Goal: Transaction & Acquisition: Book appointment/travel/reservation

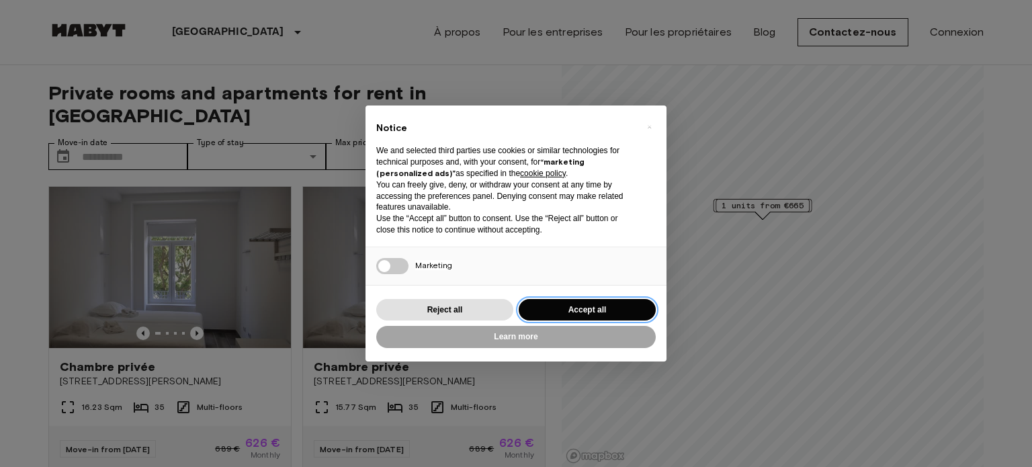
click at [558, 310] on button "Accept all" at bounding box center [587, 310] width 137 height 22
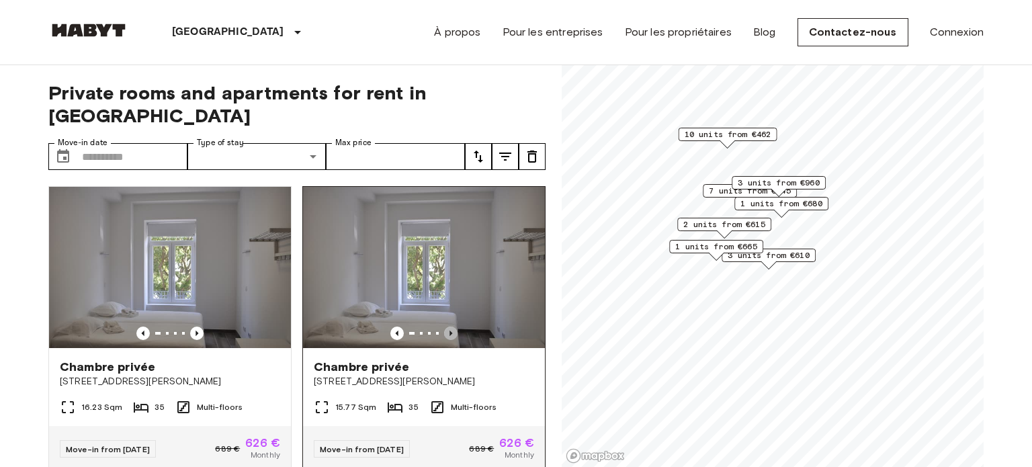
click at [452, 331] on icon "Previous image" at bounding box center [450, 333] width 3 height 5
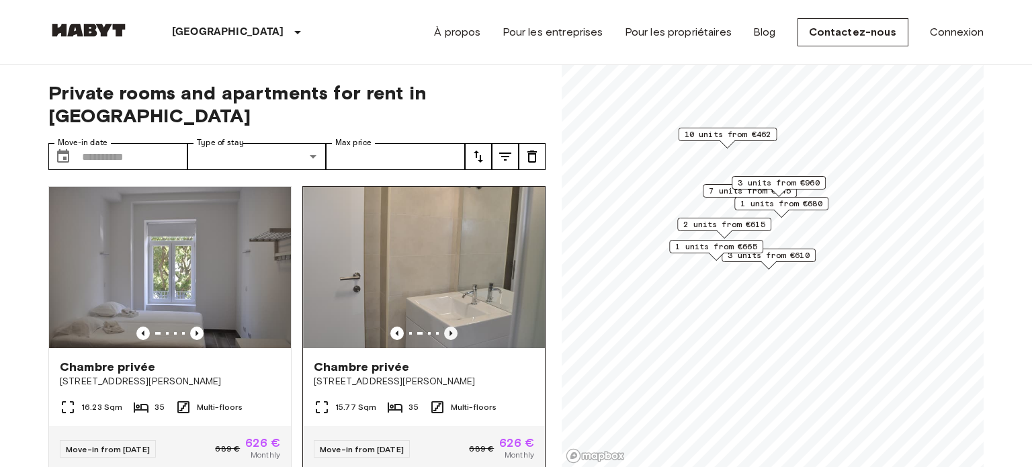
click at [452, 331] on icon "Previous image" at bounding box center [450, 333] width 3 height 5
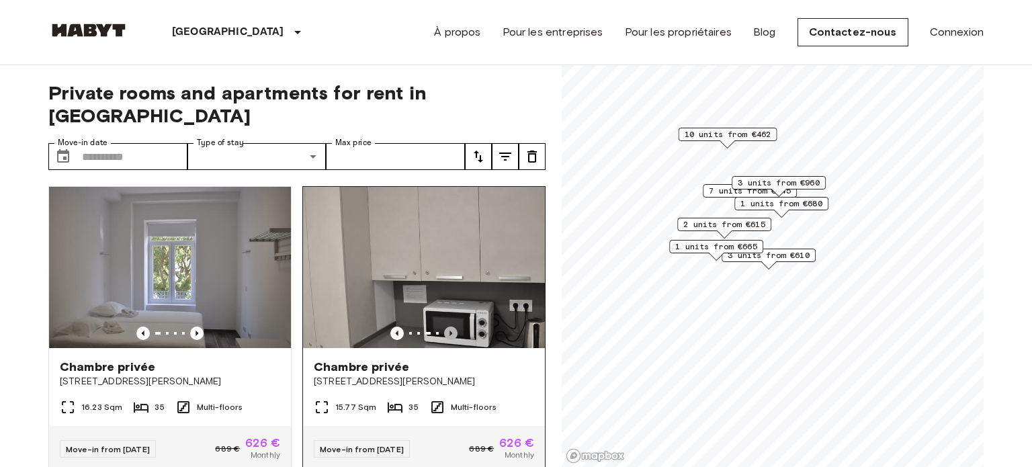
click at [452, 331] on icon "Previous image" at bounding box center [450, 333] width 3 height 5
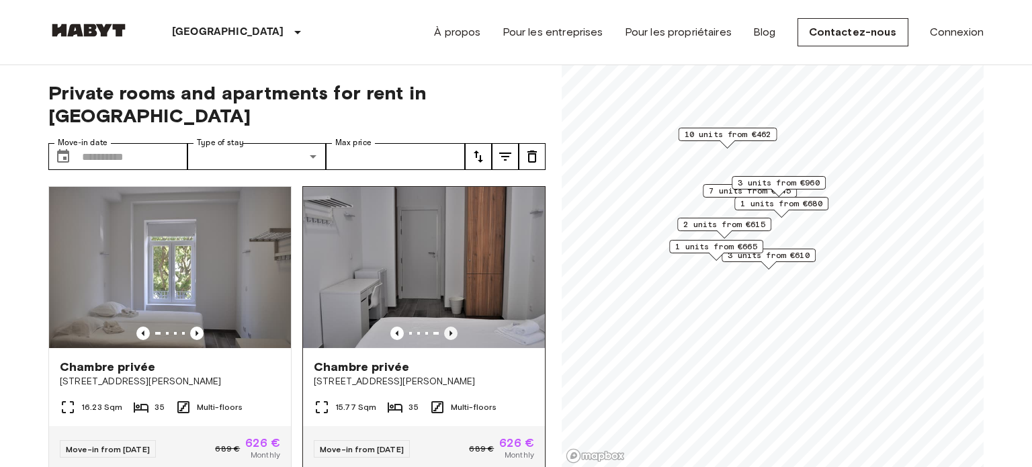
click at [452, 331] on icon "Previous image" at bounding box center [450, 333] width 3 height 5
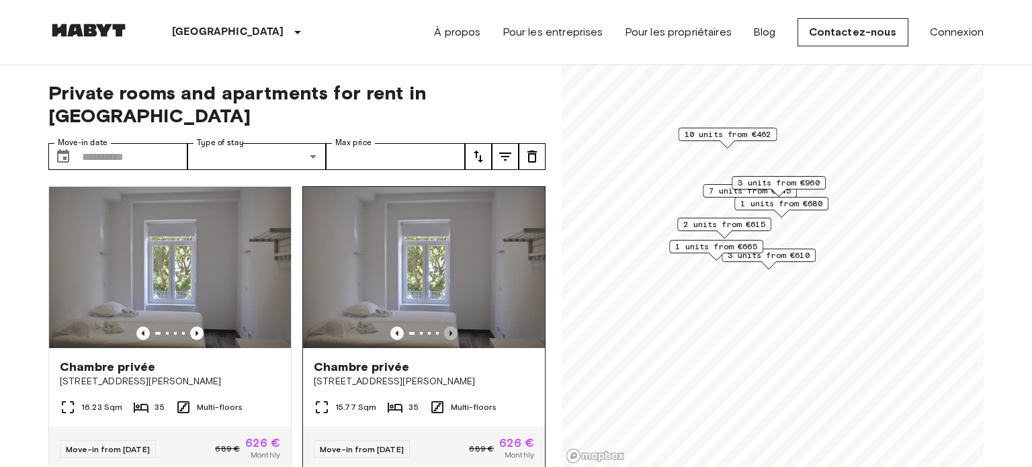
click at [452, 331] on icon "Previous image" at bounding box center [450, 333] width 3 height 5
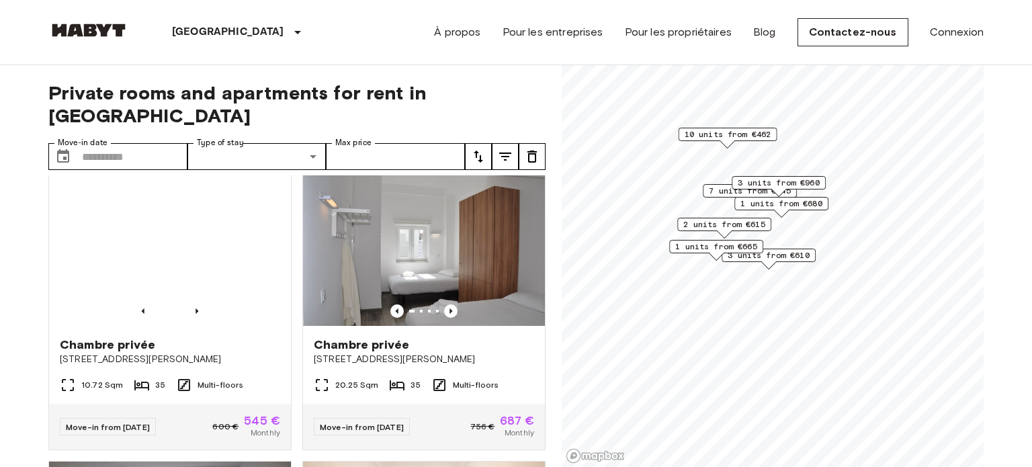
scroll to position [617, 0]
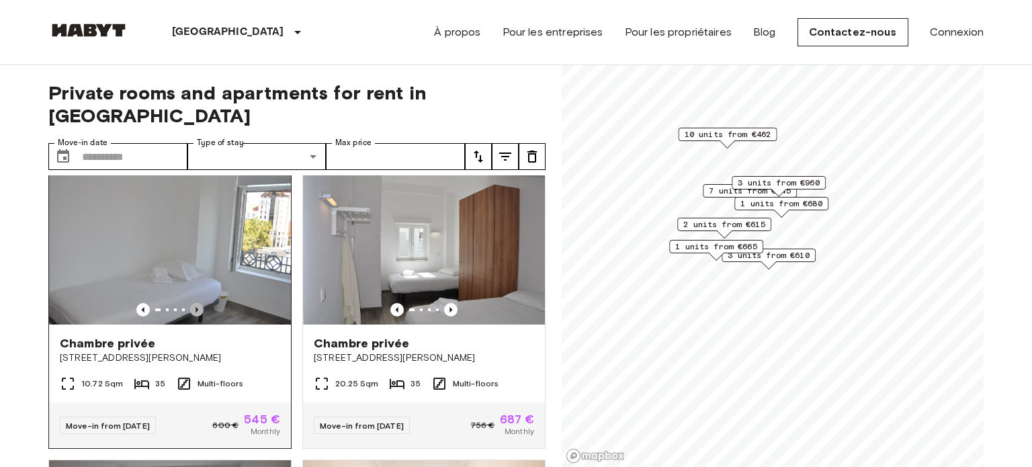
click at [196, 303] on icon "Previous image" at bounding box center [196, 309] width 13 height 13
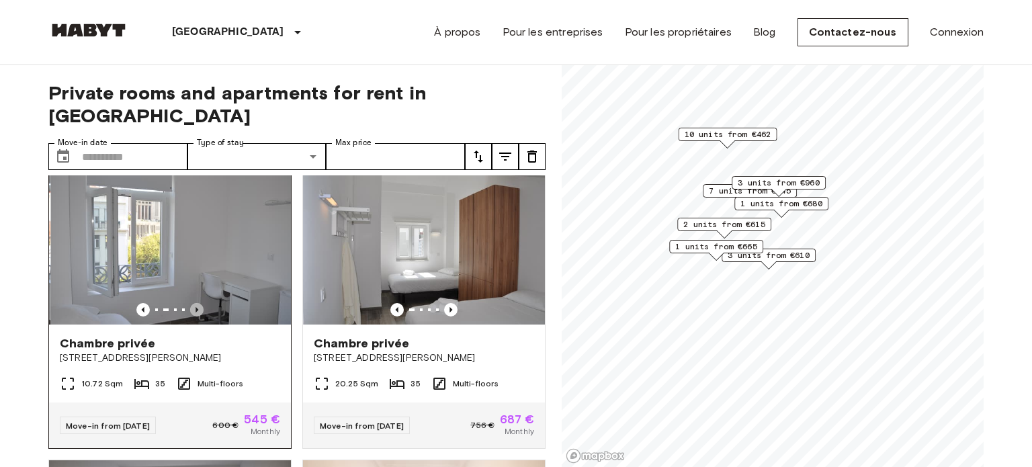
click at [196, 303] on icon "Previous image" at bounding box center [196, 309] width 13 height 13
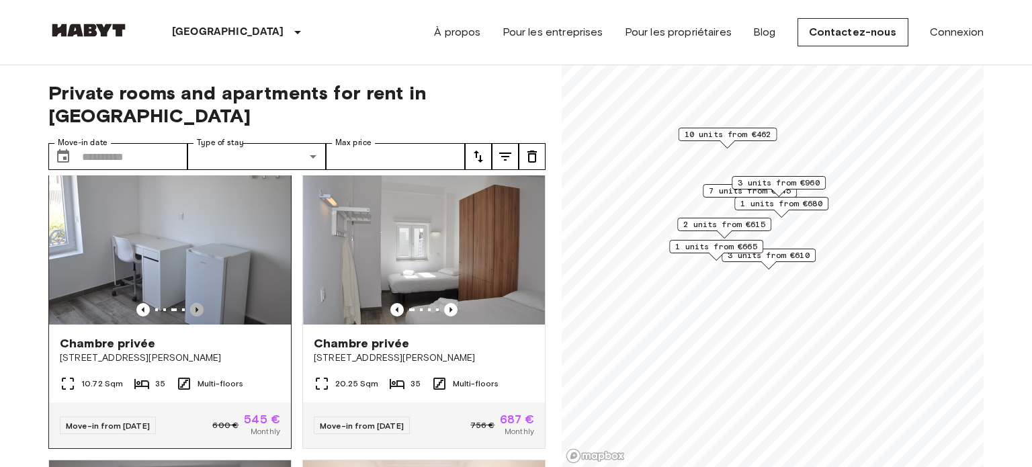
click at [194, 303] on icon "Previous image" at bounding box center [196, 309] width 13 height 13
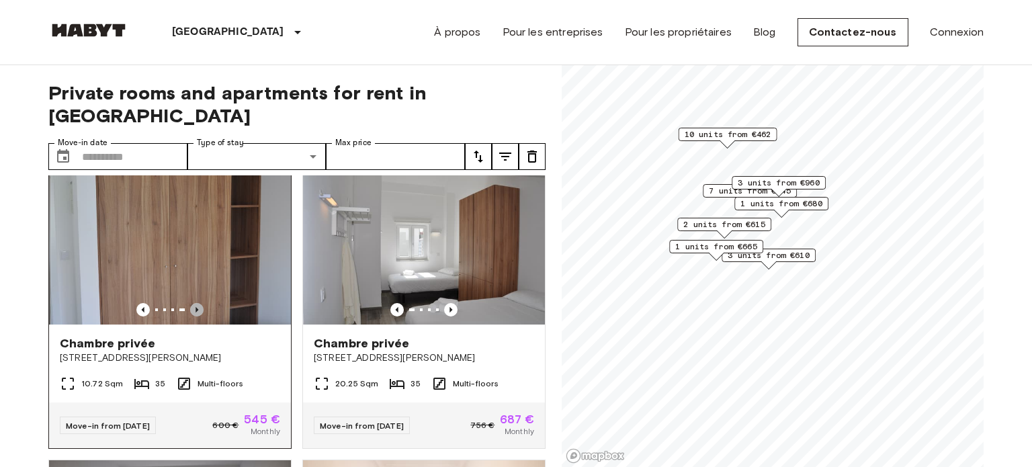
click at [194, 303] on icon "Previous image" at bounding box center [196, 309] width 13 height 13
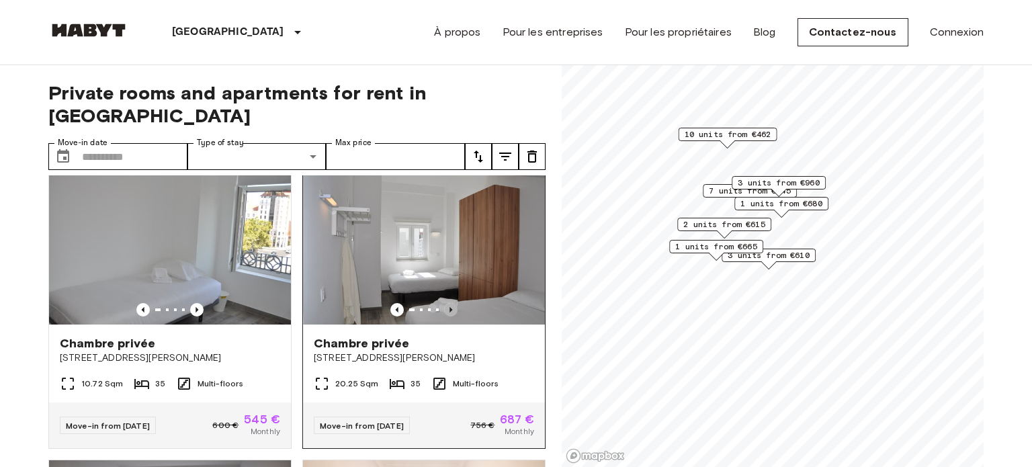
click at [452, 303] on icon "Previous image" at bounding box center [450, 309] width 13 height 13
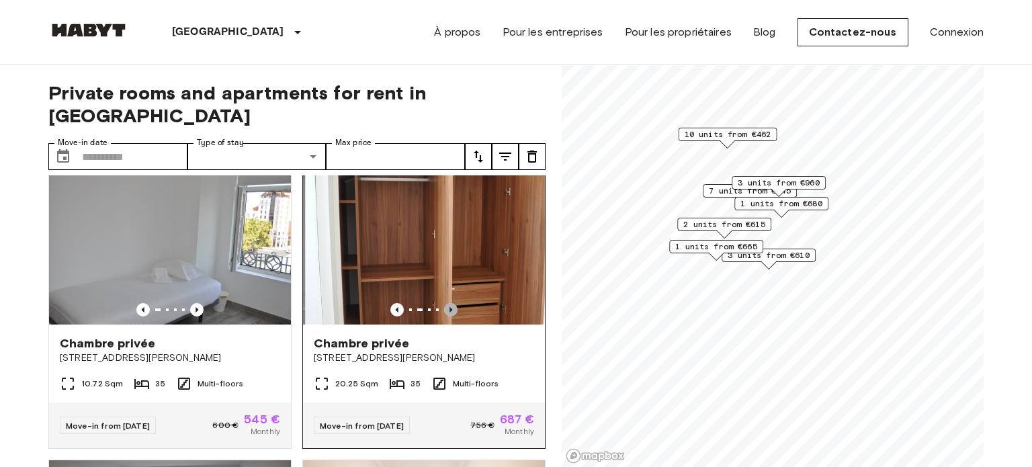
click at [452, 303] on icon "Previous image" at bounding box center [450, 309] width 13 height 13
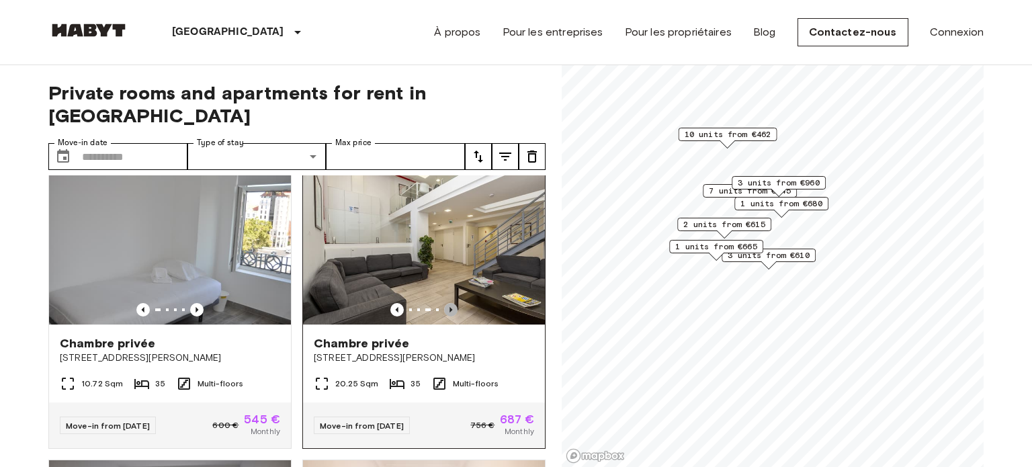
click at [452, 303] on icon "Previous image" at bounding box center [450, 309] width 13 height 13
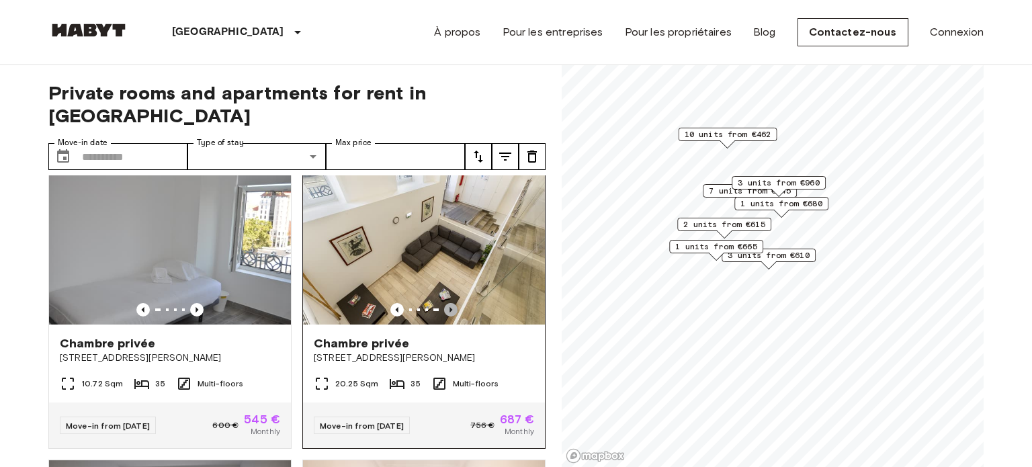
click at [452, 303] on icon "Previous image" at bounding box center [450, 309] width 13 height 13
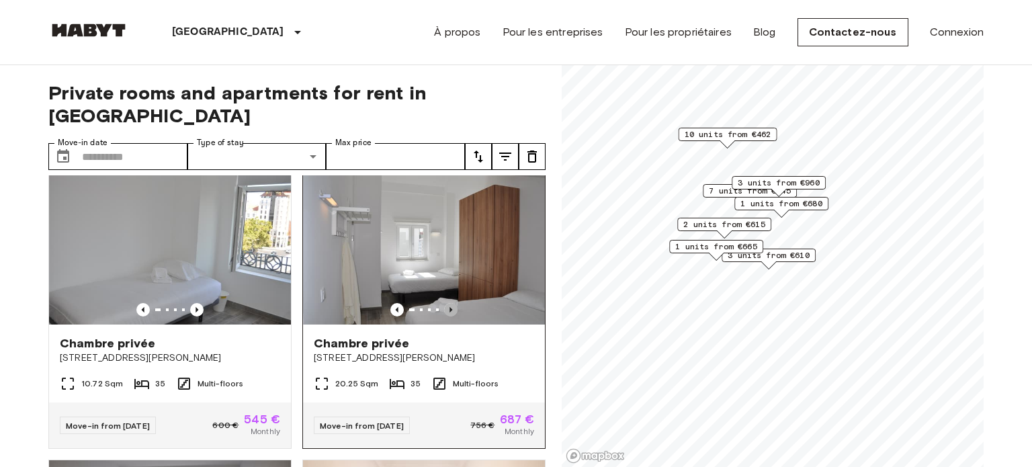
click at [452, 303] on icon "Previous image" at bounding box center [450, 309] width 13 height 13
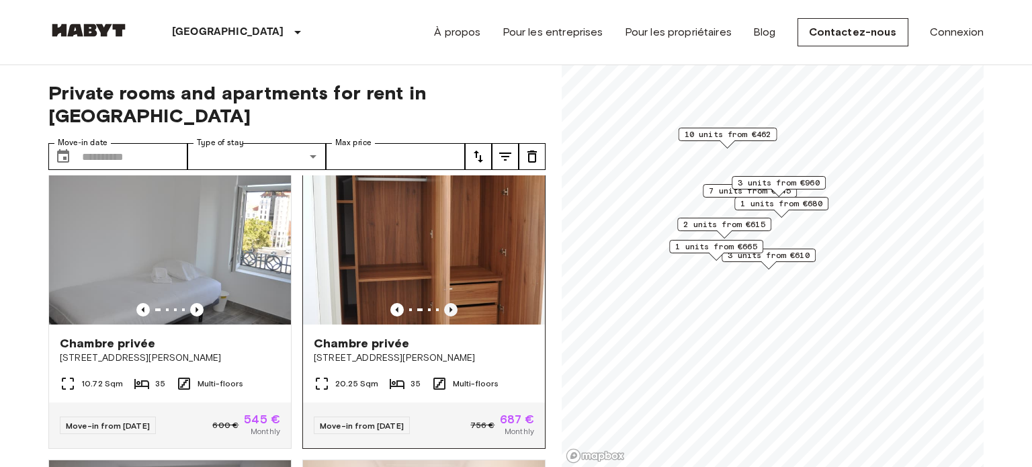
click at [452, 303] on icon "Previous image" at bounding box center [450, 309] width 13 height 13
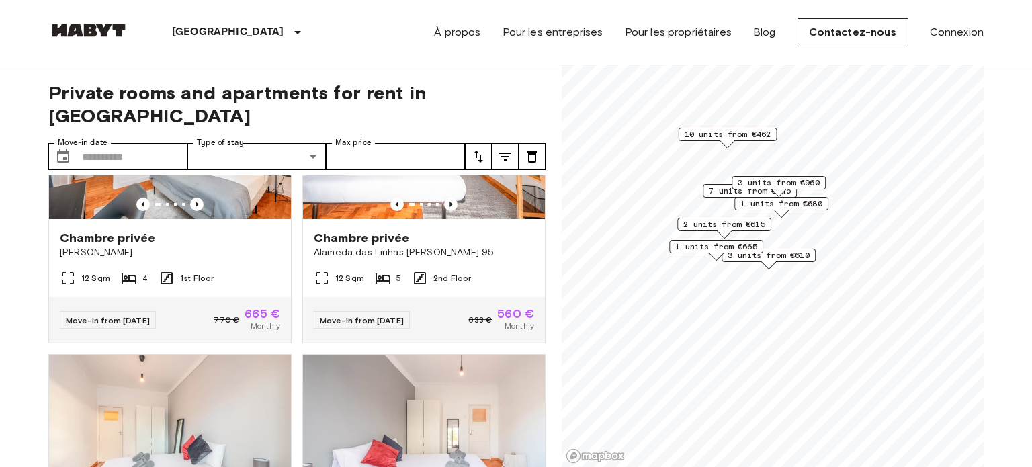
scroll to position [2946, 0]
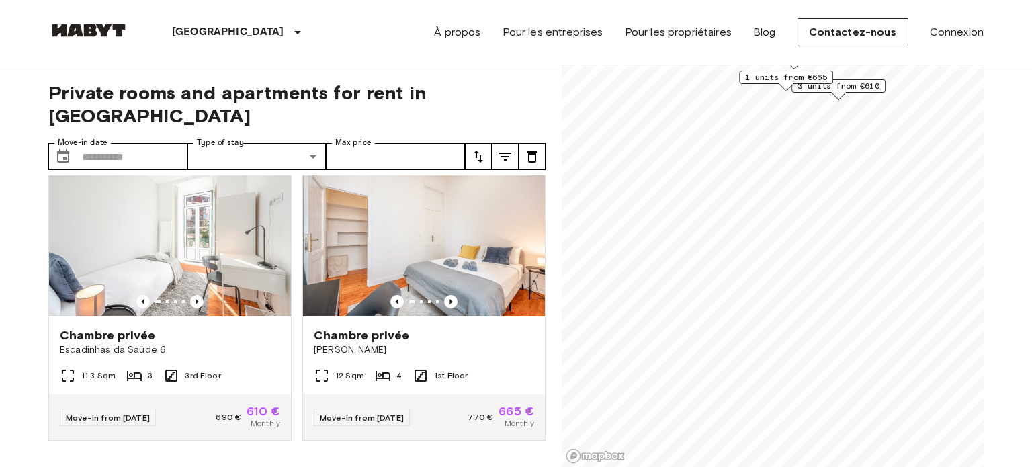
scroll to position [602, 0]
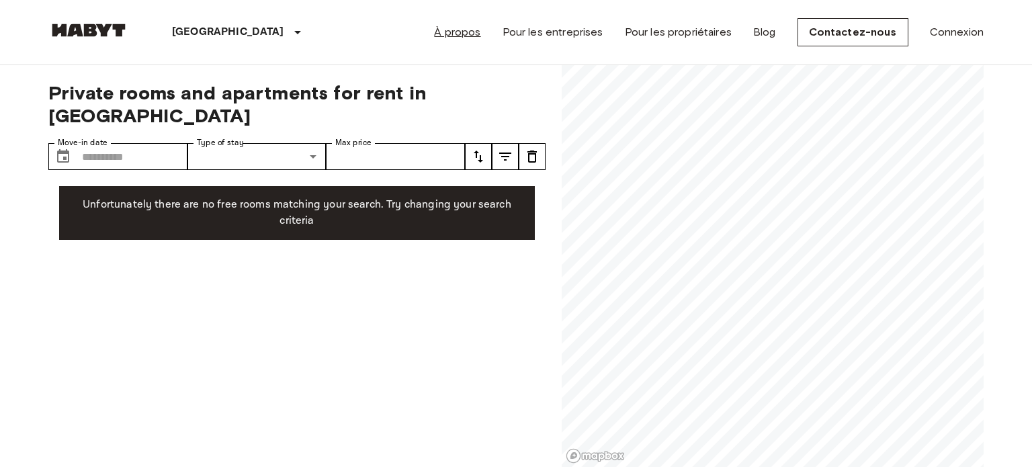
click at [468, 36] on link "À propos" at bounding box center [457, 32] width 46 height 16
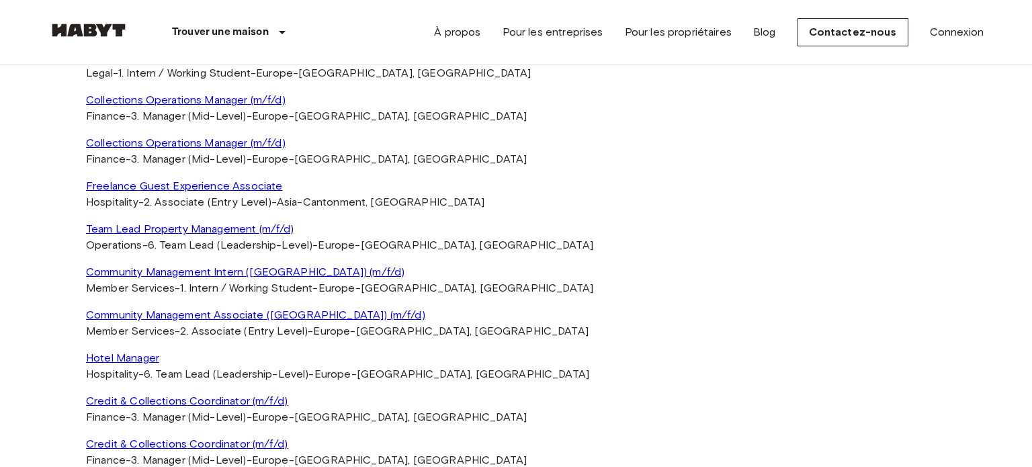
scroll to position [2944, 0]
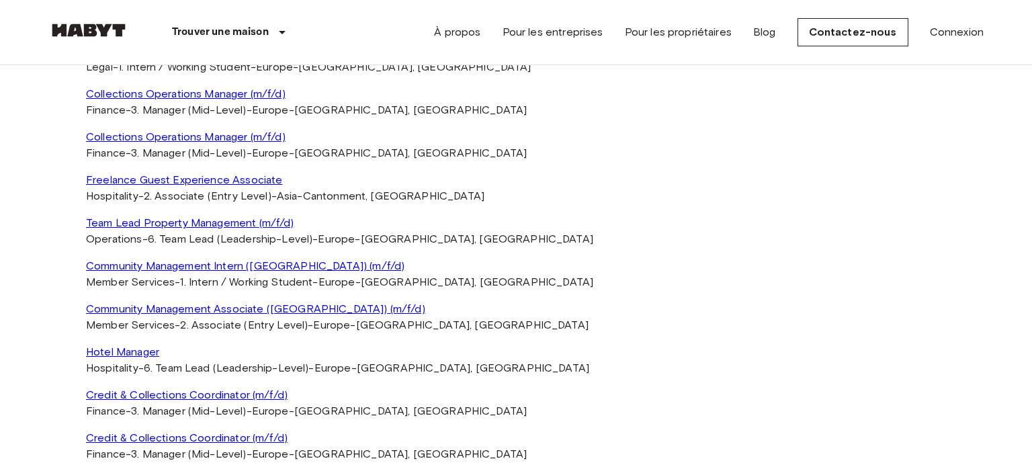
select select "******"
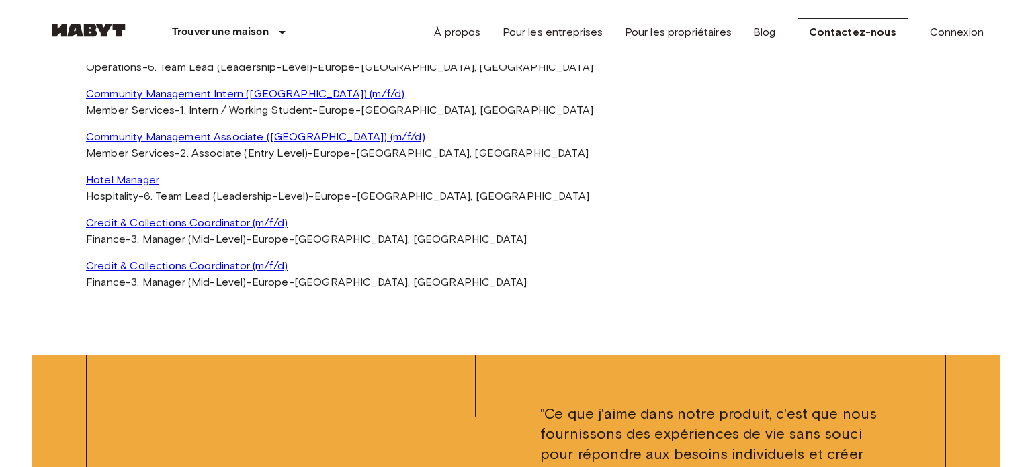
select select "**********"
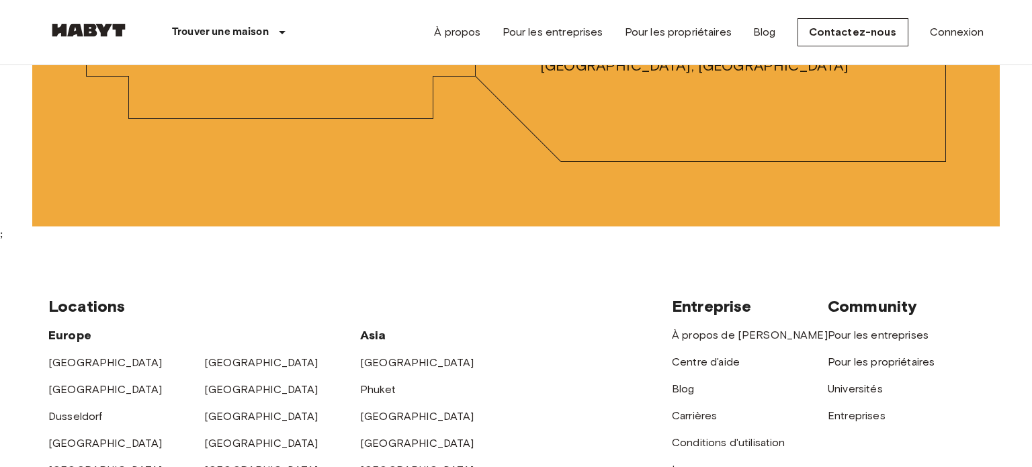
scroll to position [2862, 0]
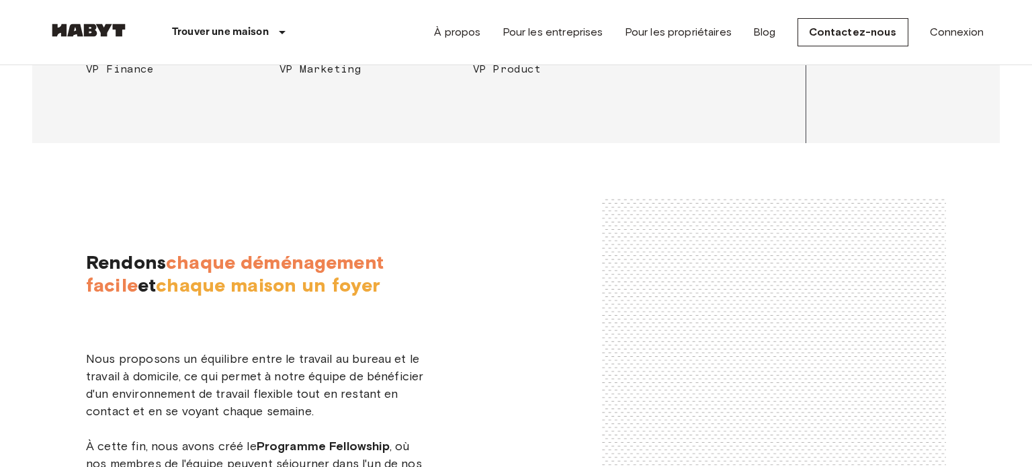
select select "******"
select select "**********"
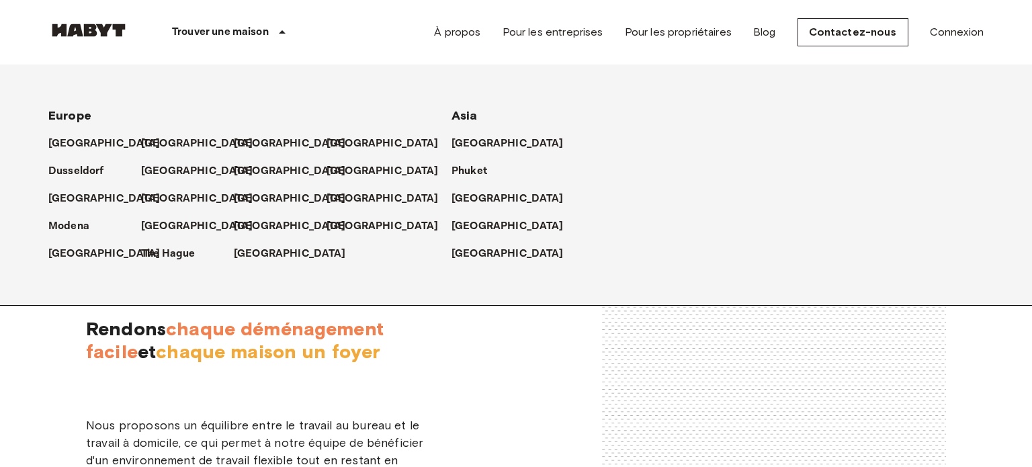
scroll to position [2341, 0]
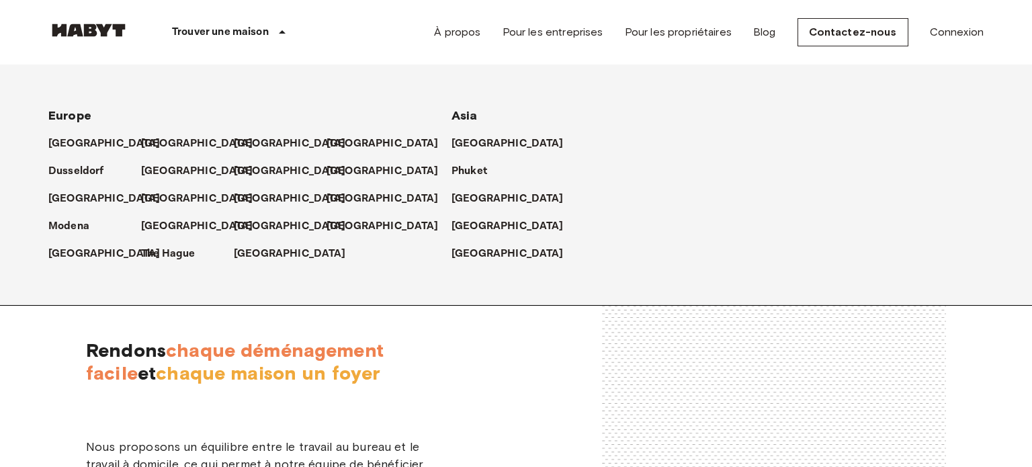
click at [233, 32] on p "Trouver une maison" at bounding box center [220, 32] width 97 height 16
click at [163, 197] on p "[GEOGRAPHIC_DATA]" at bounding box center [200, 199] width 112 height 16
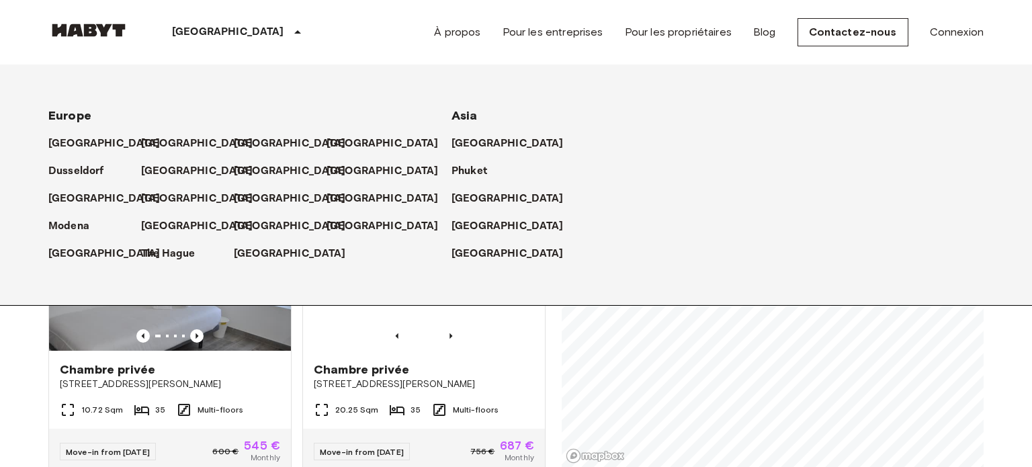
scroll to position [595, 0]
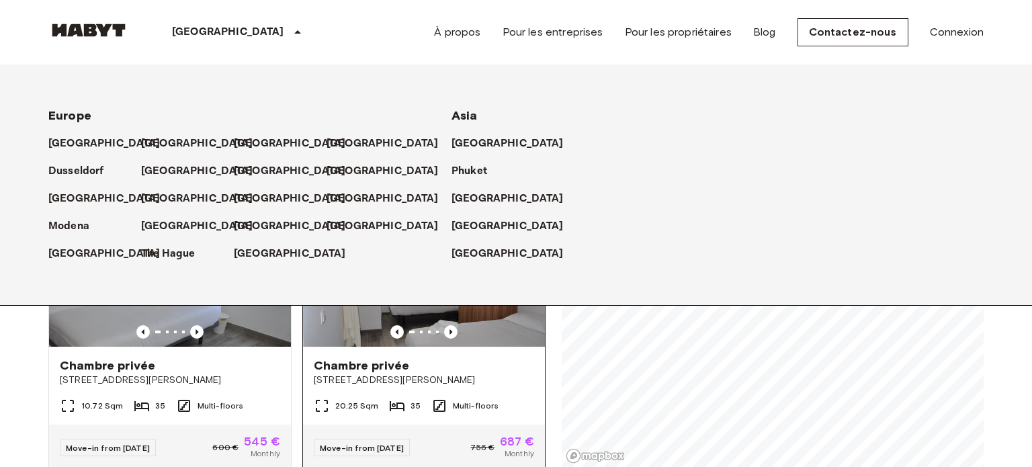
click at [341, 321] on img at bounding box center [424, 265] width 242 height 161
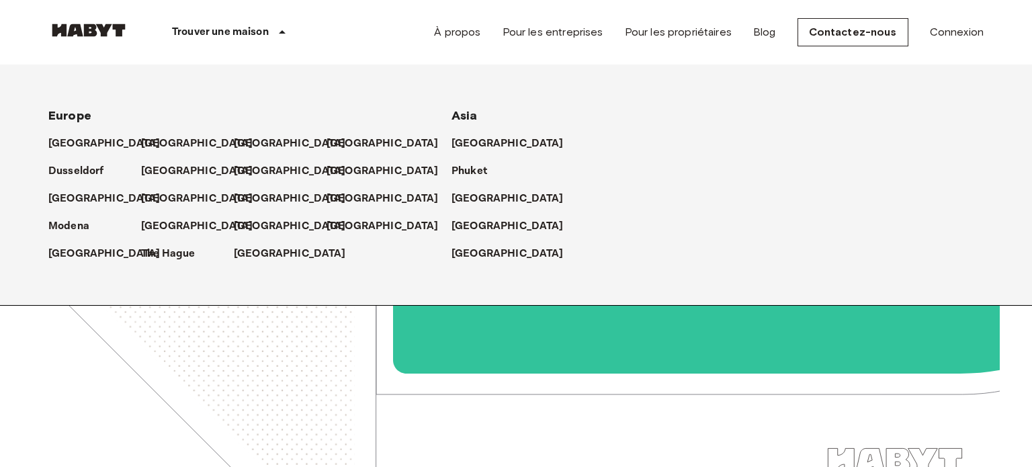
scroll to position [2341, 0]
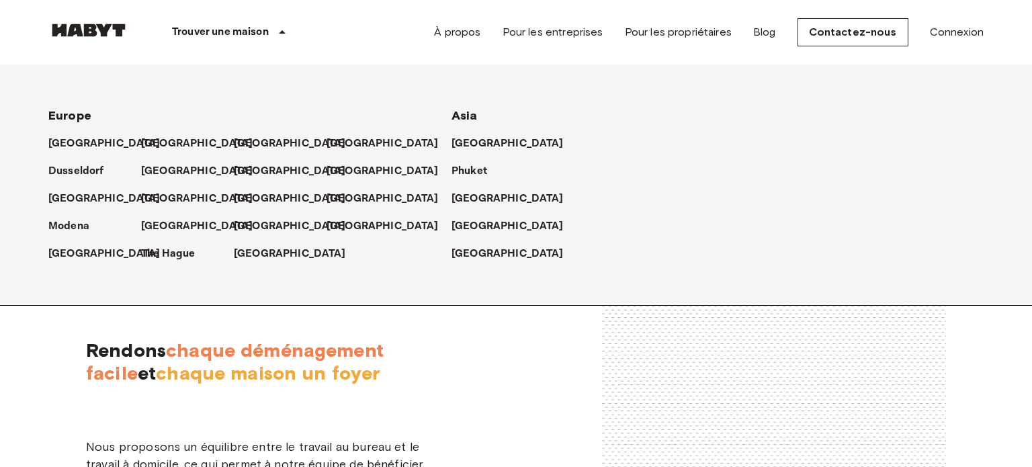
select select "**********"
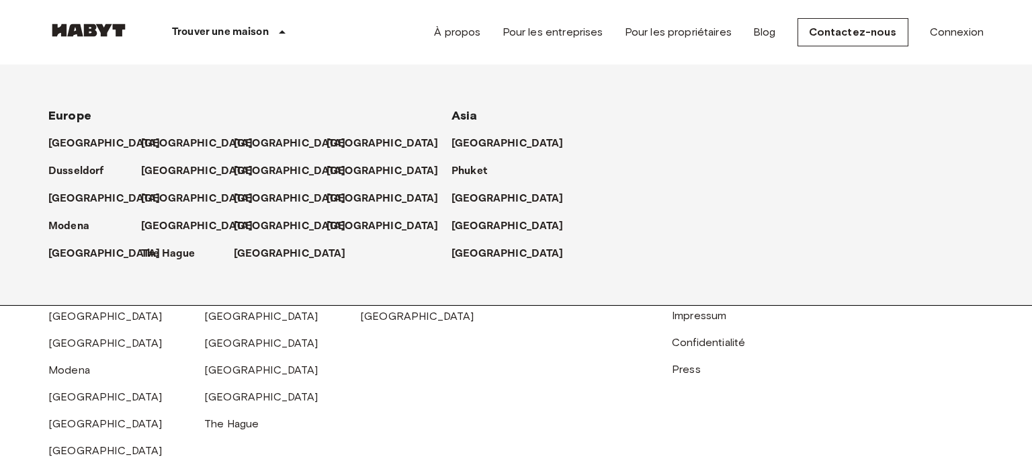
scroll to position [2970, 0]
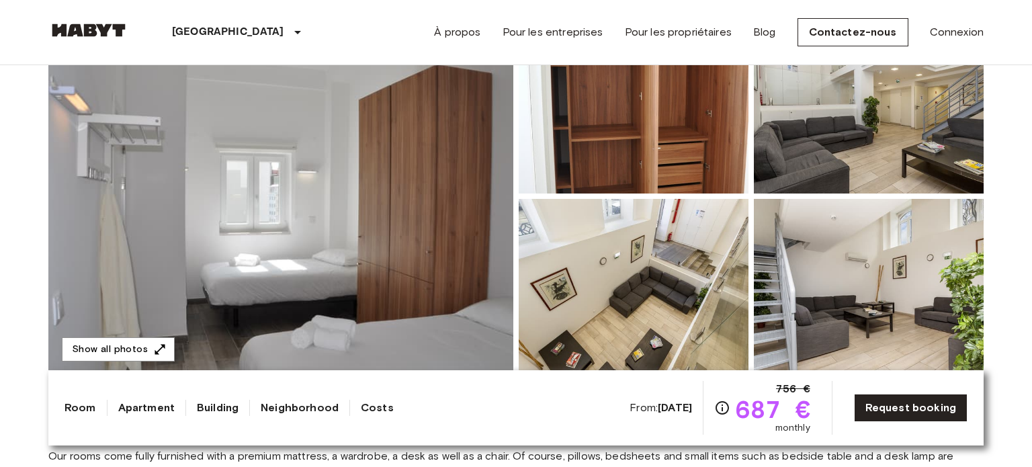
scroll to position [159, 0]
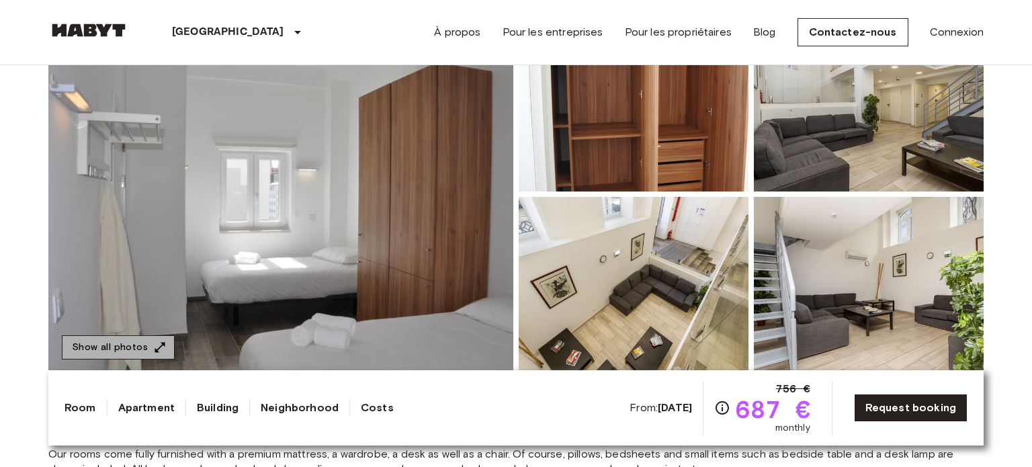
click at [149, 345] on button "Show all photos" at bounding box center [118, 347] width 113 height 25
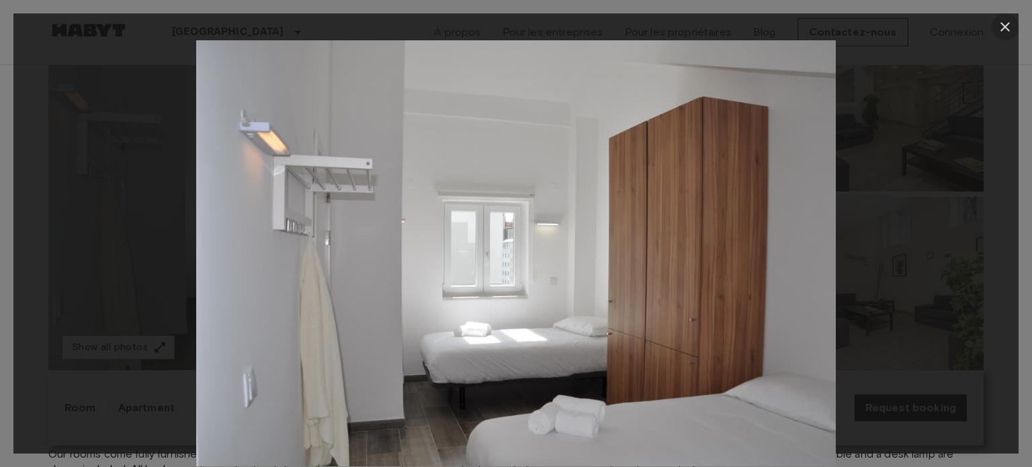
click at [1006, 26] on icon "button" at bounding box center [1004, 26] width 9 height 9
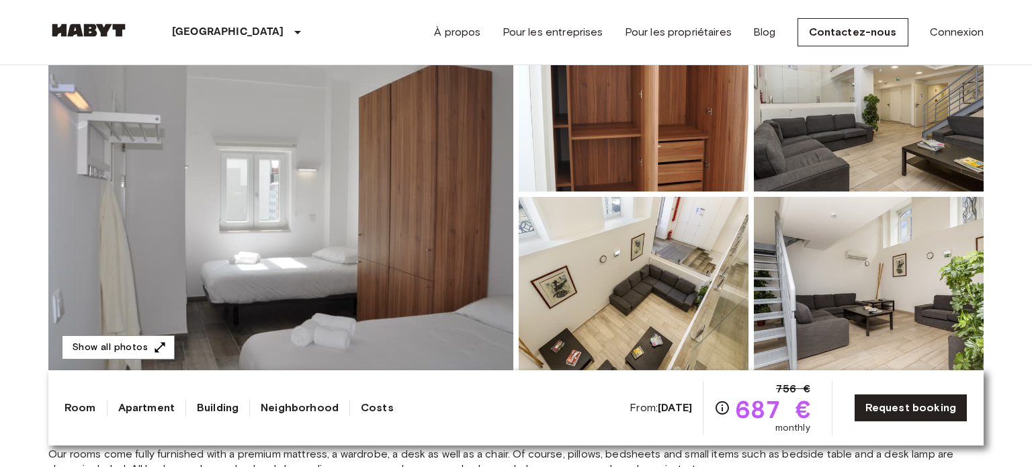
click at [822, 125] on img at bounding box center [869, 103] width 230 height 176
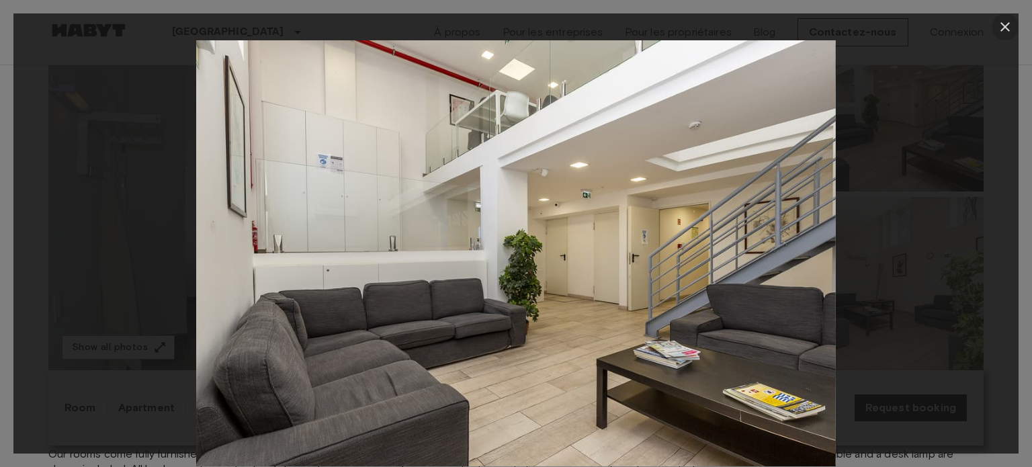
click at [1008, 25] on icon "button" at bounding box center [1005, 27] width 16 height 16
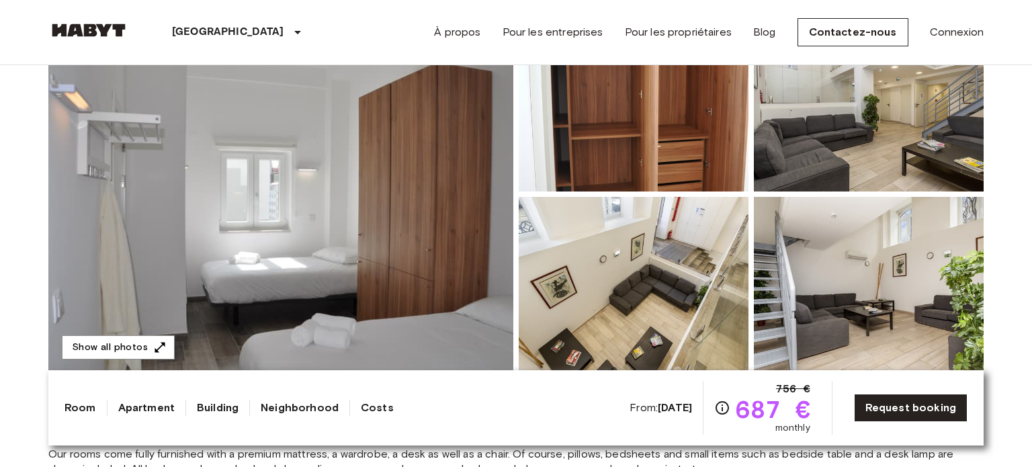
click at [683, 278] on img at bounding box center [634, 285] width 230 height 176
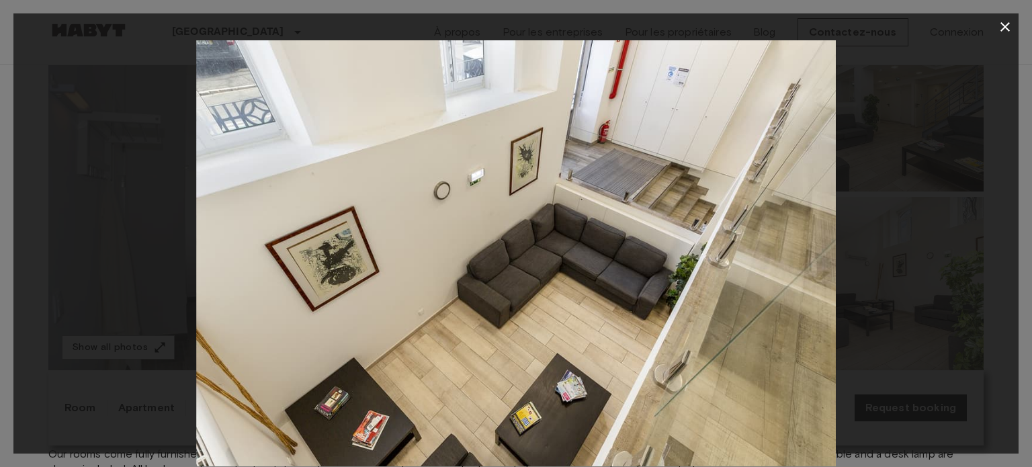
click at [1005, 26] on icon "button" at bounding box center [1004, 26] width 9 height 9
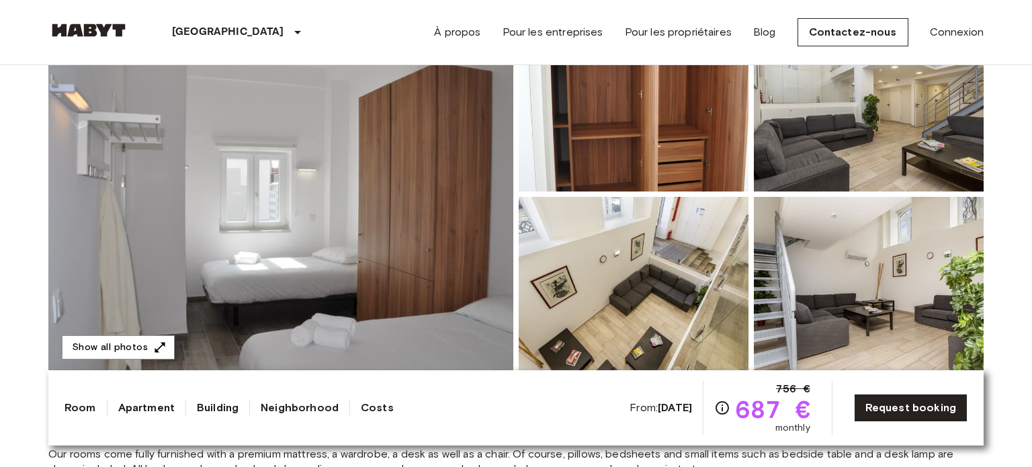
click at [872, 284] on img at bounding box center [869, 285] width 230 height 176
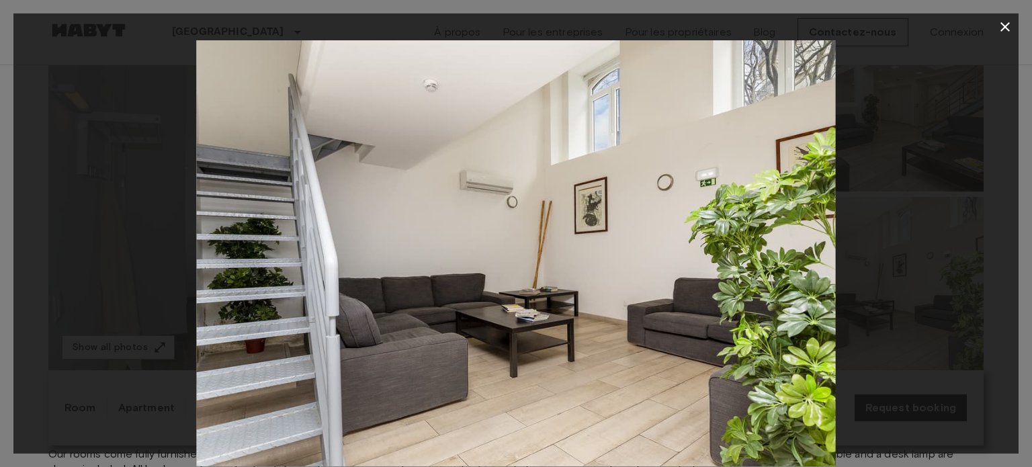
click at [1004, 29] on icon "button" at bounding box center [1005, 27] width 16 height 16
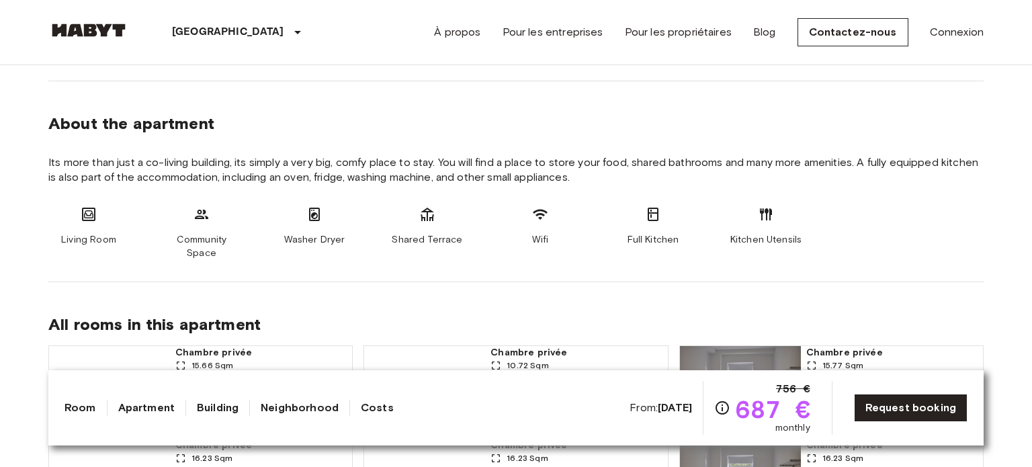
scroll to position [637, 0]
